Goal: Communication & Community: Answer question/provide support

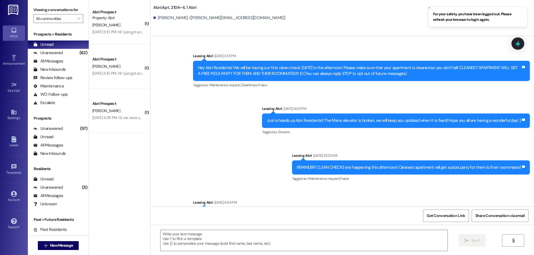
scroll to position [20046, 0]
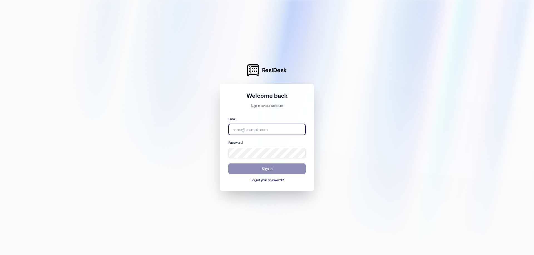
type input "[EMAIL_ADDRESS][DOMAIN_NAME]"
click at [277, 171] on button "Sign In" at bounding box center [266, 169] width 77 height 11
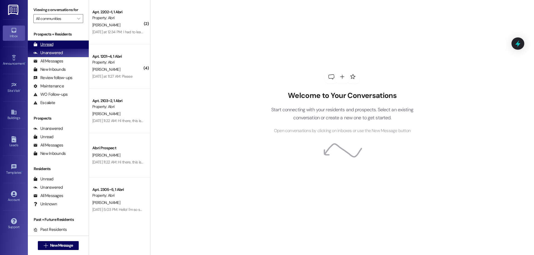
click at [59, 44] on div "Unread (0)" at bounding box center [58, 45] width 61 height 8
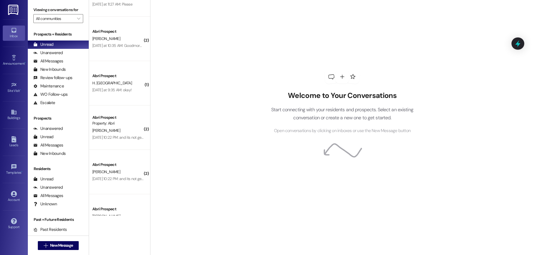
scroll to position [807, 0]
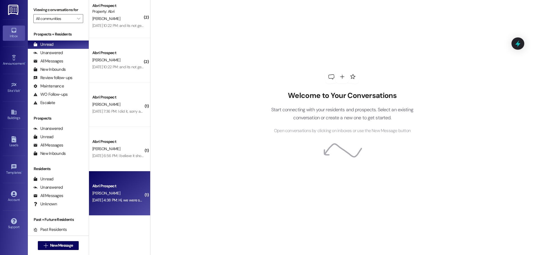
click at [119, 193] on div "[PERSON_NAME]" at bounding box center [118, 193] width 53 height 7
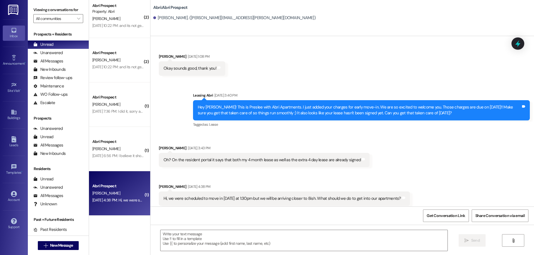
scroll to position [1093, 0]
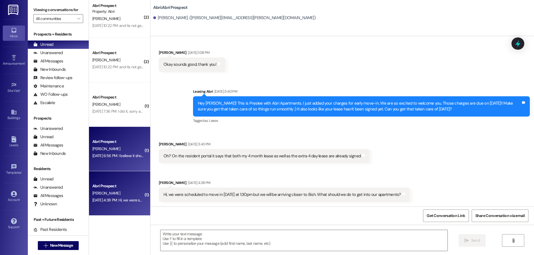
click at [113, 163] on div "Abri Prospect [PERSON_NAME] [DATE] 6:56 PM: I believe it should be signed now. …" at bounding box center [119, 149] width 61 height 44
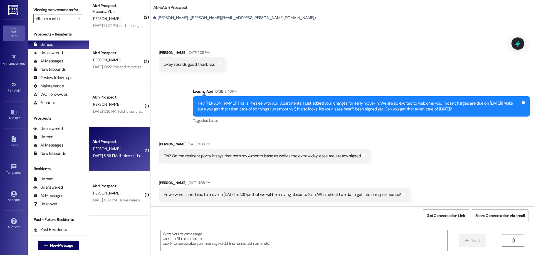
scroll to position [262, 0]
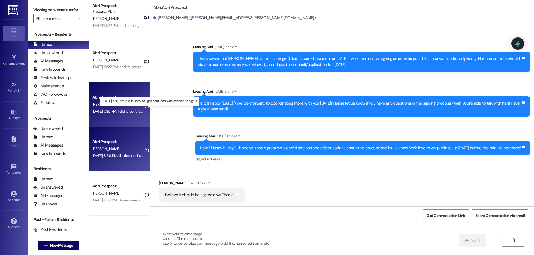
click at [111, 110] on div "[DATE] 7:36 PM: I did it, sorry as I got confused who needed to sign it [DATE] …" at bounding box center [147, 111] width 110 height 5
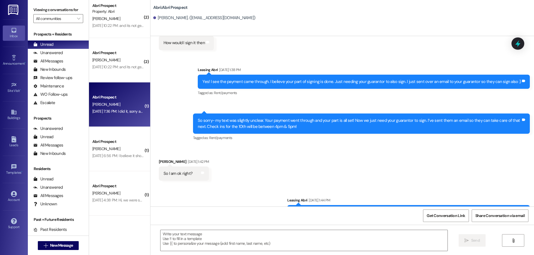
scroll to position [765, 0]
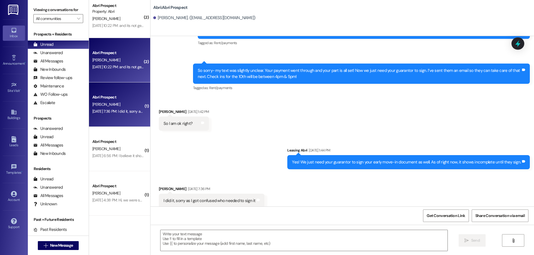
click at [111, 74] on div "Abri Prospect [PERSON_NAME] [DATE] 10:22 PM: and its not getting sent to her [D…" at bounding box center [119, 60] width 61 height 44
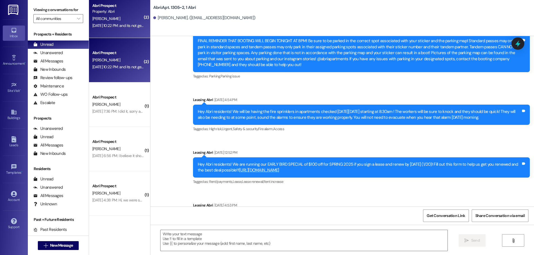
scroll to position [4161, 0]
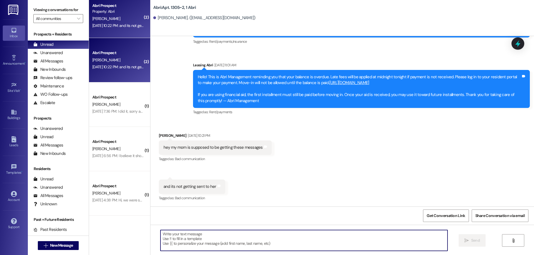
click at [252, 237] on textarea at bounding box center [303, 240] width 287 height 21
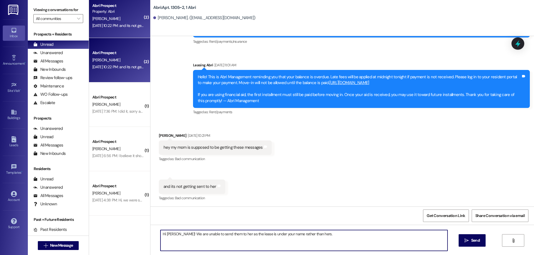
type textarea "Hi [PERSON_NAME]! We are unable to send them to her as the lease is under your …"
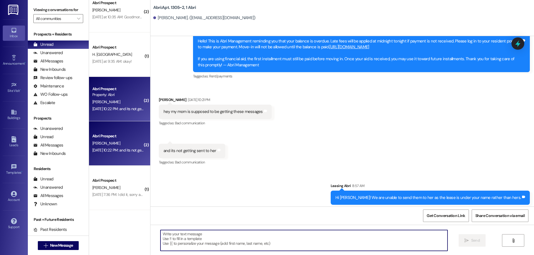
scroll to position [4200, 0]
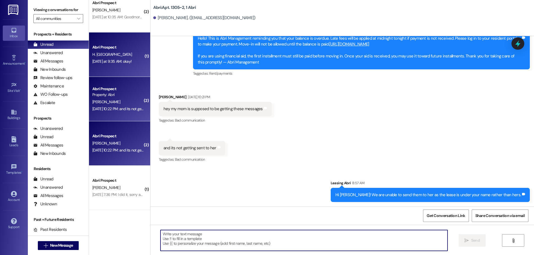
click at [96, 59] on div "[DATE] at 9:35 AM: okay! [DATE] at 9:35 AM: okay!" at bounding box center [118, 61] width 53 height 7
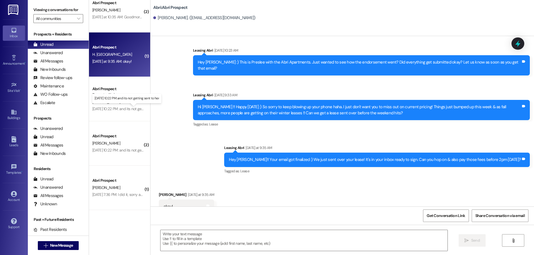
scroll to position [640, 0]
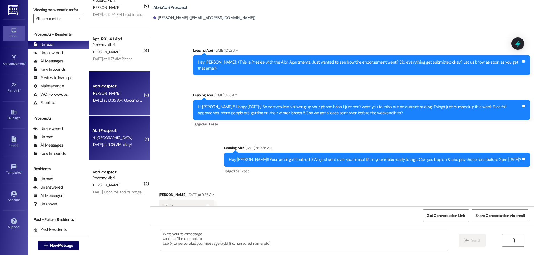
click at [122, 103] on div "[DATE] at 10:35 AM: Goodmorning! Are we able to come up a day earlier and pay t…" at bounding box center [118, 100] width 53 height 7
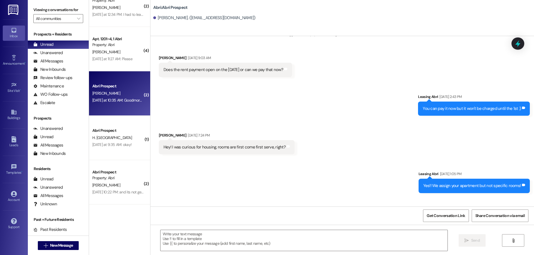
scroll to position [954, 0]
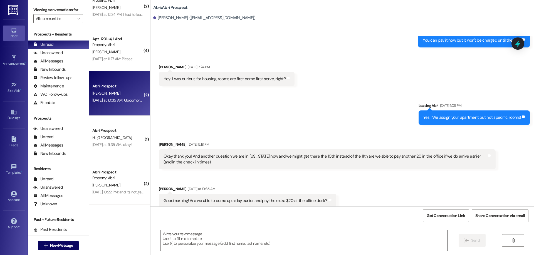
click at [248, 244] on textarea at bounding box center [303, 240] width 287 height 21
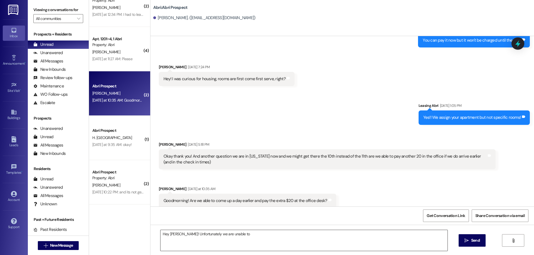
click at [239, 234] on textarea "Hey [PERSON_NAME]! Unfortunately we are unable to" at bounding box center [303, 240] width 287 height 21
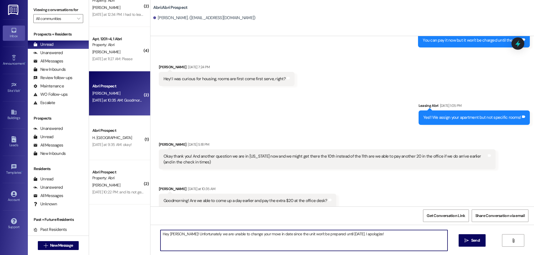
type textarea "Hey [PERSON_NAME]! Unfortunately we are unable to change your move in date sinc…"
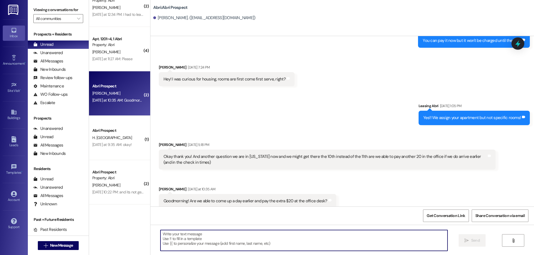
scroll to position [993, 0]
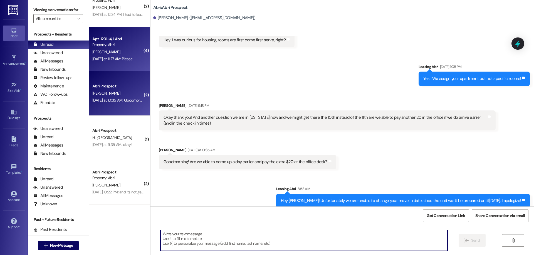
click at [110, 46] on div "Property: Abri" at bounding box center [117, 45] width 51 height 6
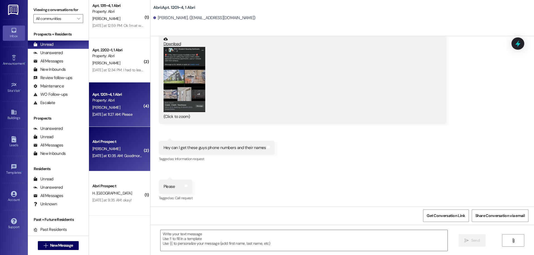
scroll to position [557, 0]
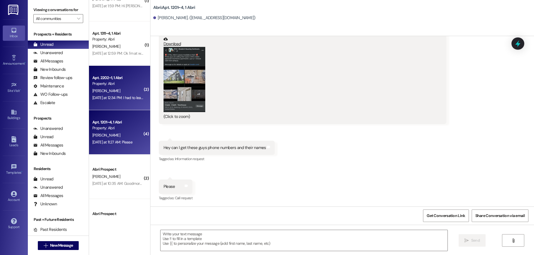
click at [112, 92] on div "[PERSON_NAME]" at bounding box center [118, 91] width 53 height 7
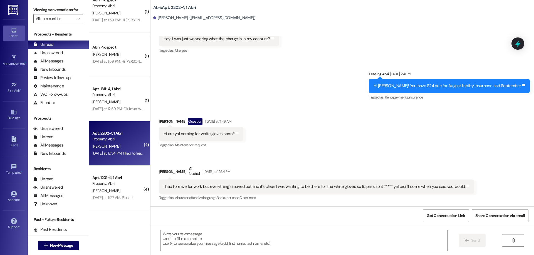
scroll to position [473, 0]
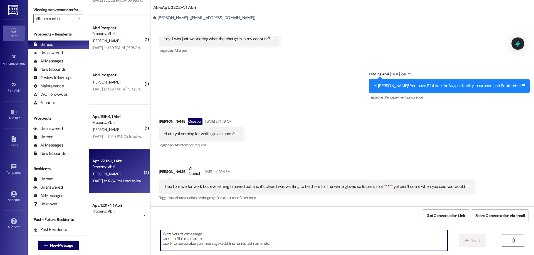
click at [390, 242] on textarea at bounding box center [303, 240] width 287 height 21
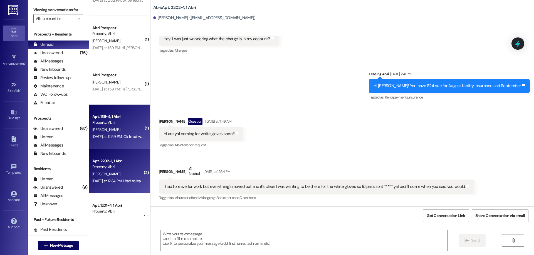
click at [128, 129] on div "[PERSON_NAME]" at bounding box center [118, 129] width 53 height 7
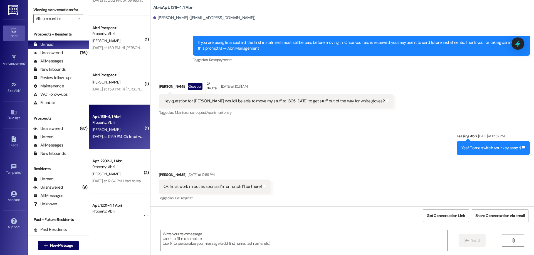
scroll to position [2879, 0]
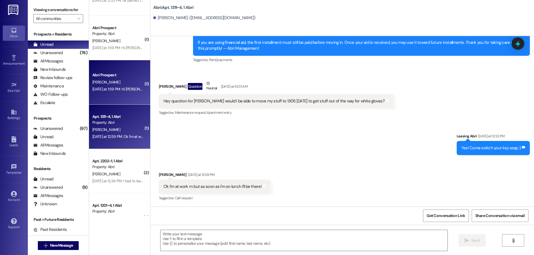
click at [126, 86] on div "[DATE] at 1:59 PM: Hi [PERSON_NAME]! I am on my way to check in but my eta is 3…" at bounding box center [118, 89] width 53 height 7
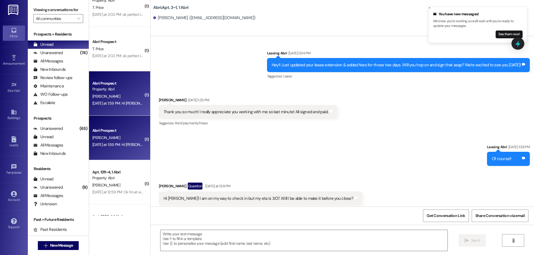
scroll to position [362, 0]
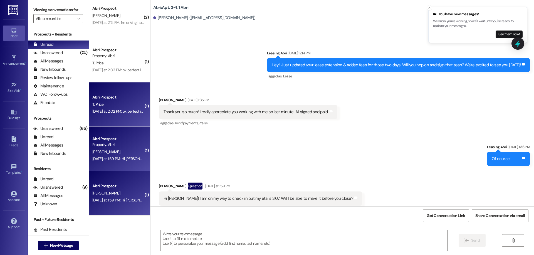
click at [108, 111] on div "[DATE] at 2:02 PM: ok perfect i should be able to grad it later [DATE] [DATE] a…" at bounding box center [146, 111] width 108 height 5
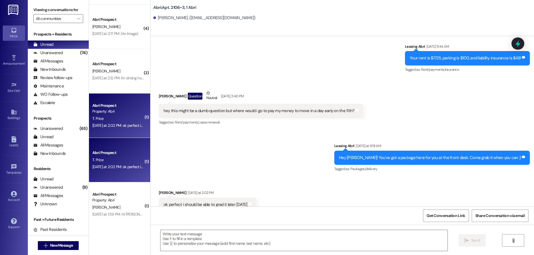
scroll to position [279, 0]
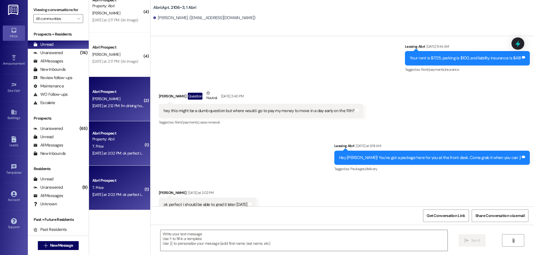
click at [108, 87] on div "Abri Prospect [PERSON_NAME] [DATE] at 2:12 PM: I'm driving home now but I'll ca…" at bounding box center [119, 99] width 61 height 44
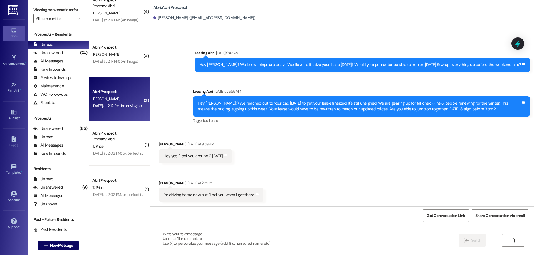
scroll to position [109, 0]
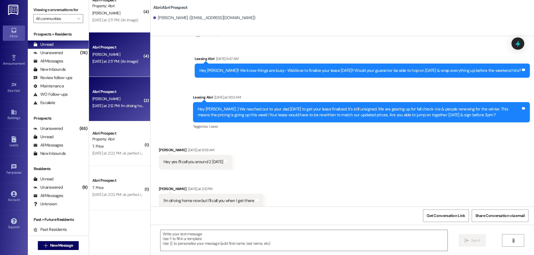
click at [113, 51] on div "[PERSON_NAME]" at bounding box center [118, 54] width 53 height 7
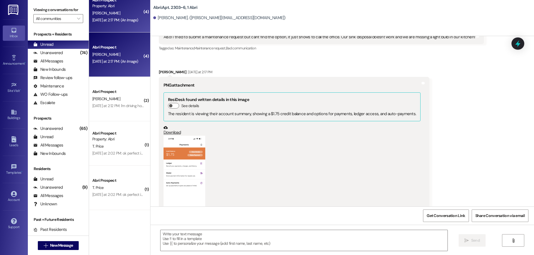
scroll to position [8056, 0]
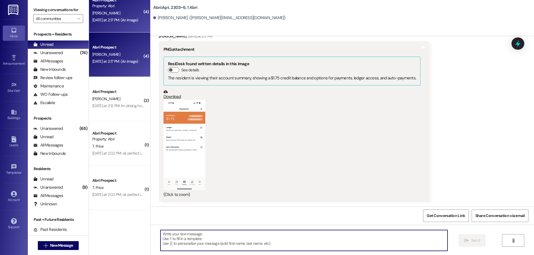
click at [233, 233] on textarea at bounding box center [303, 240] width 287 height 21
type textarea "Y"
type textarea "S"
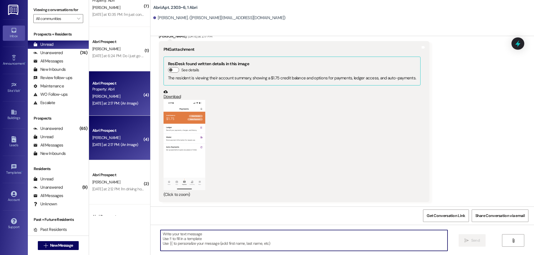
scroll to position [140, 0]
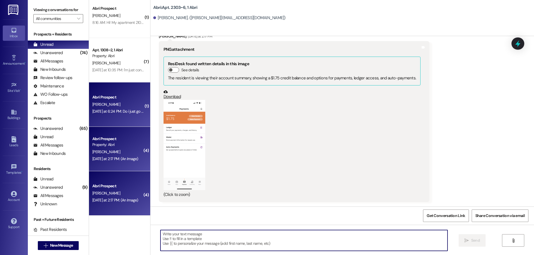
click at [117, 100] on div "Abri Prospect" at bounding box center [117, 98] width 51 height 6
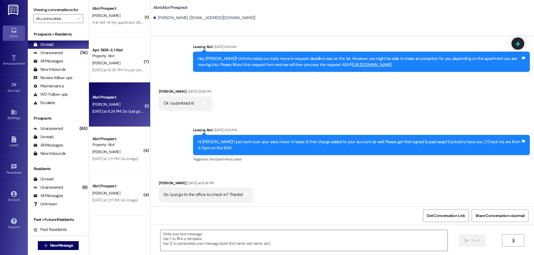
scroll to position [176, 0]
click at [227, 242] on textarea at bounding box center [303, 240] width 287 height 21
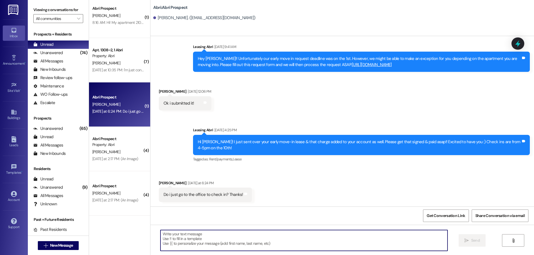
click at [240, 237] on textarea at bounding box center [303, 240] width 287 height 21
type textarea "Y"
type textarea "You'll come to the lounge!"
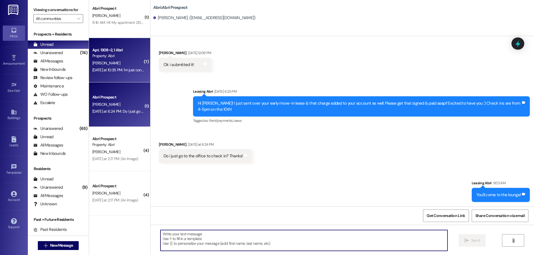
click at [120, 68] on div "[DATE] at 10:35 PM: I'm just confused [DATE] at 10:35 PM: I'm just confused" at bounding box center [121, 70] width 58 height 5
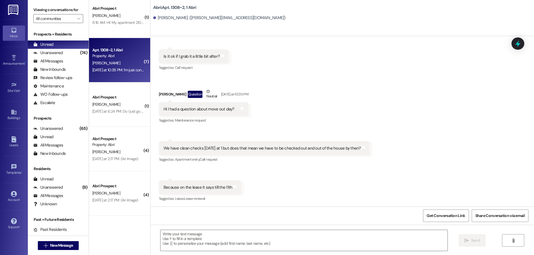
scroll to position [1264, 0]
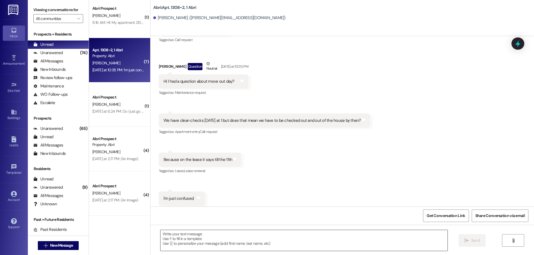
click at [272, 244] on textarea at bounding box center [303, 240] width 287 height 21
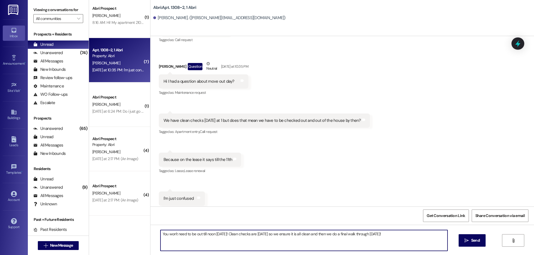
type textarea "You won't need to be out till noon [DATE]! Clean checks are [DATE] so we ensure…"
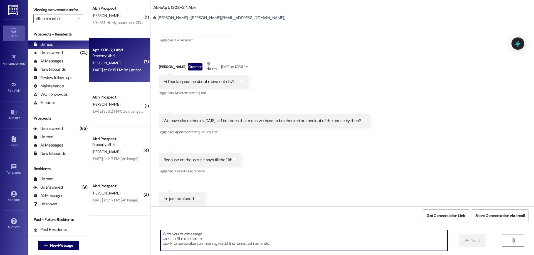
scroll to position [56, 0]
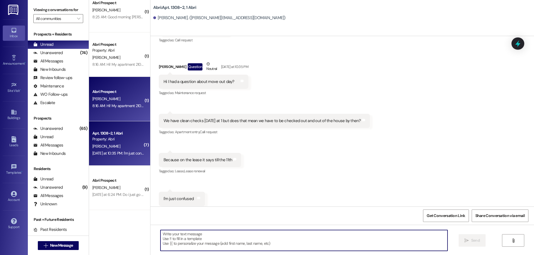
click at [124, 101] on div "[PERSON_NAME]" at bounding box center [118, 99] width 53 height 7
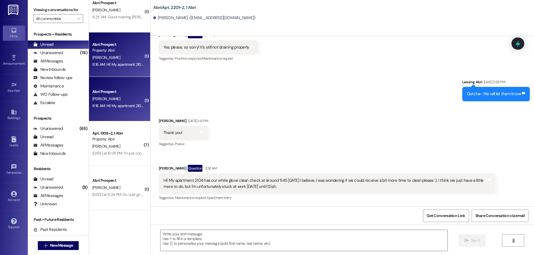
scroll to position [16327, 0]
click at [287, 245] on textarea at bounding box center [303, 240] width 287 height 21
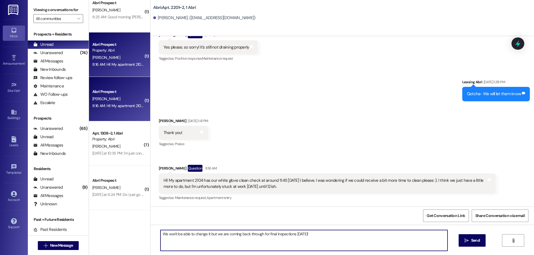
type textarea "We won't be able to change it but we are coming back through for final inspecti…"
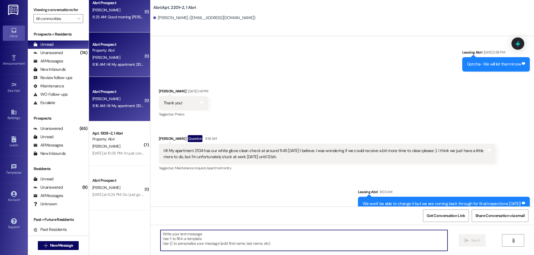
scroll to position [16365, 0]
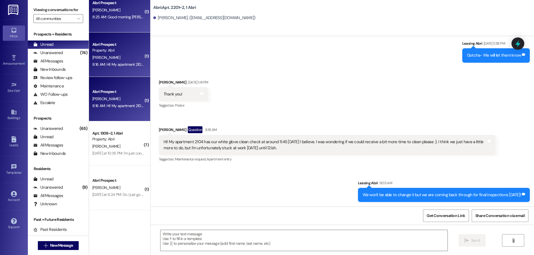
click at [117, 25] on div "Abri Prospect [PERSON_NAME] 8:25 AM: Good morning [PERSON_NAME]! I just wanted …" at bounding box center [119, 10] width 61 height 44
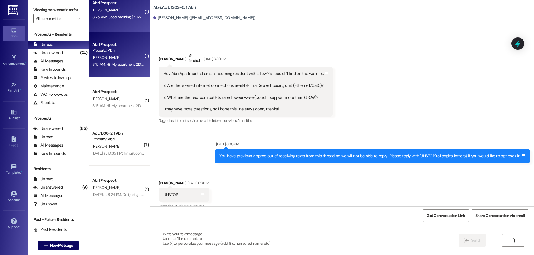
scroll to position [10633, 0]
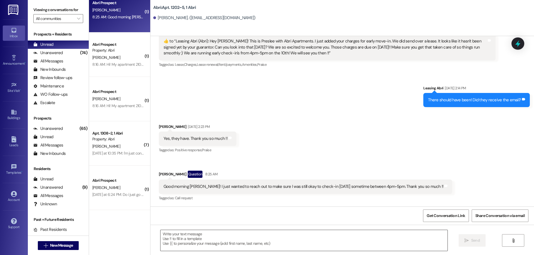
click at [392, 240] on textarea at bounding box center [303, 240] width 287 height 21
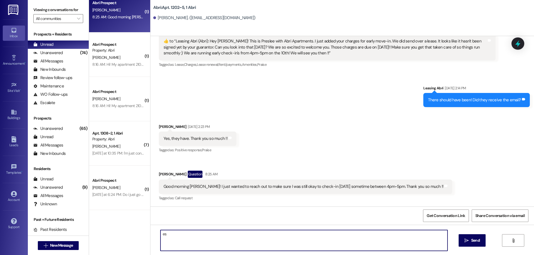
type textarea "e"
type textarea "Yes!!"
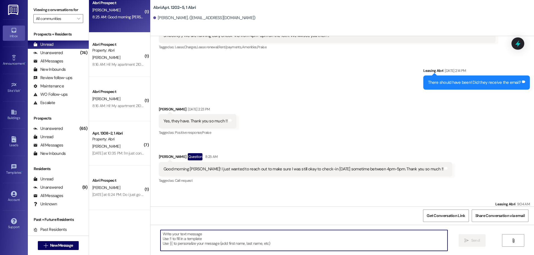
scroll to position [0, 0]
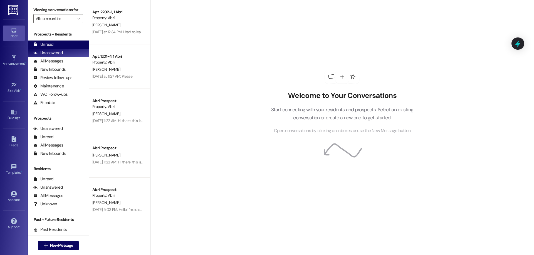
click at [44, 42] on div "Unread" at bounding box center [43, 45] width 20 height 6
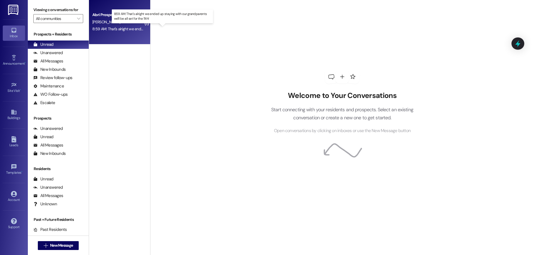
click at [123, 30] on div "8:59 AM: That's alright we ended up staying with our grandparents we'll be all …" at bounding box center [166, 28] width 149 height 5
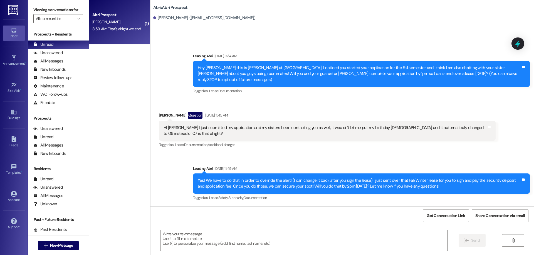
scroll to position [1032, 0]
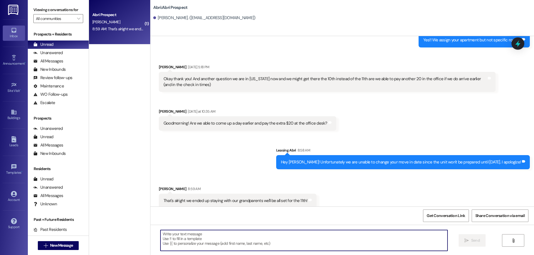
click at [302, 247] on textarea at bounding box center [303, 240] width 287 height 21
type textarea "Sounds great! We can't wait to have you here soon :))"
